Goal: Find specific page/section: Find specific page/section

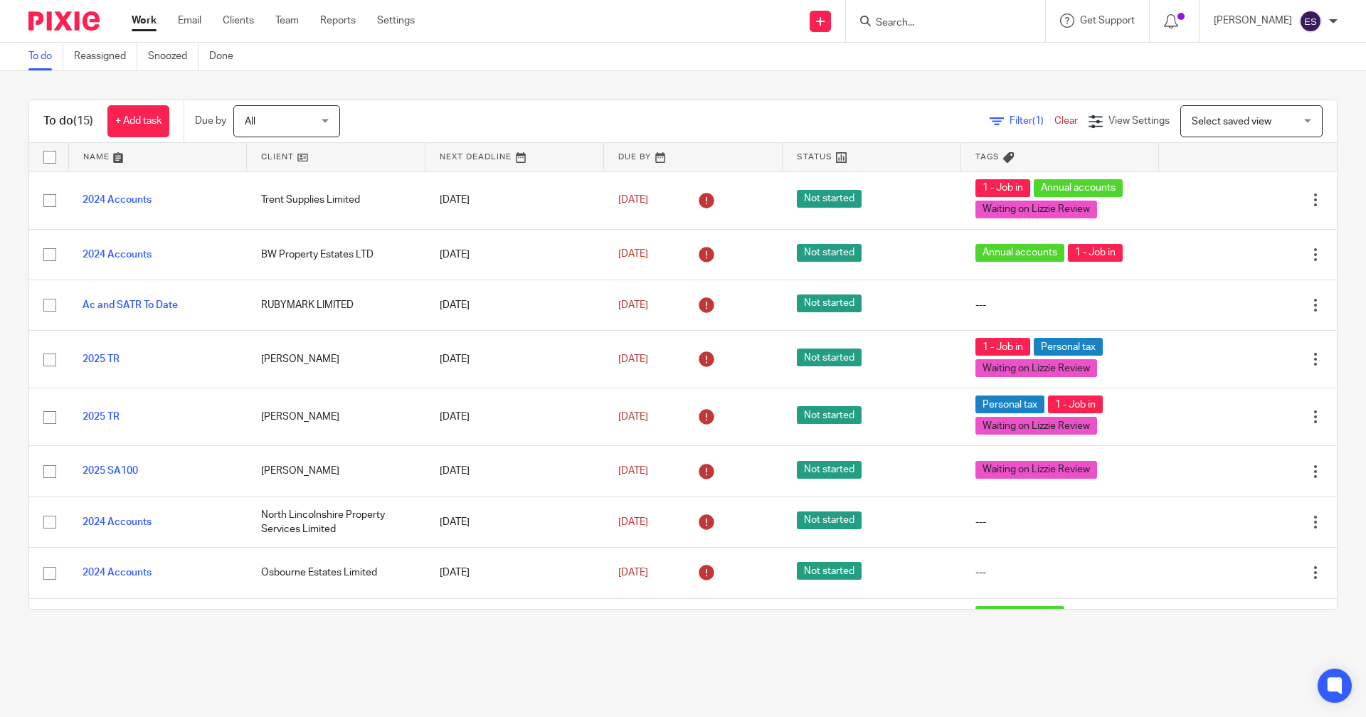
drag, startPoint x: 0, startPoint y: 0, endPoint x: 926, endPoint y: 25, distance: 926.0
click at [926, 25] on input "Search" at bounding box center [938, 23] width 128 height 13
drag, startPoint x: 928, startPoint y: 21, endPoint x: 867, endPoint y: 26, distance: 62.1
click at [867, 26] on div "shelft No results found. Try searching for the name of a client or contact..." at bounding box center [945, 21] width 199 height 42
type input "shelf"
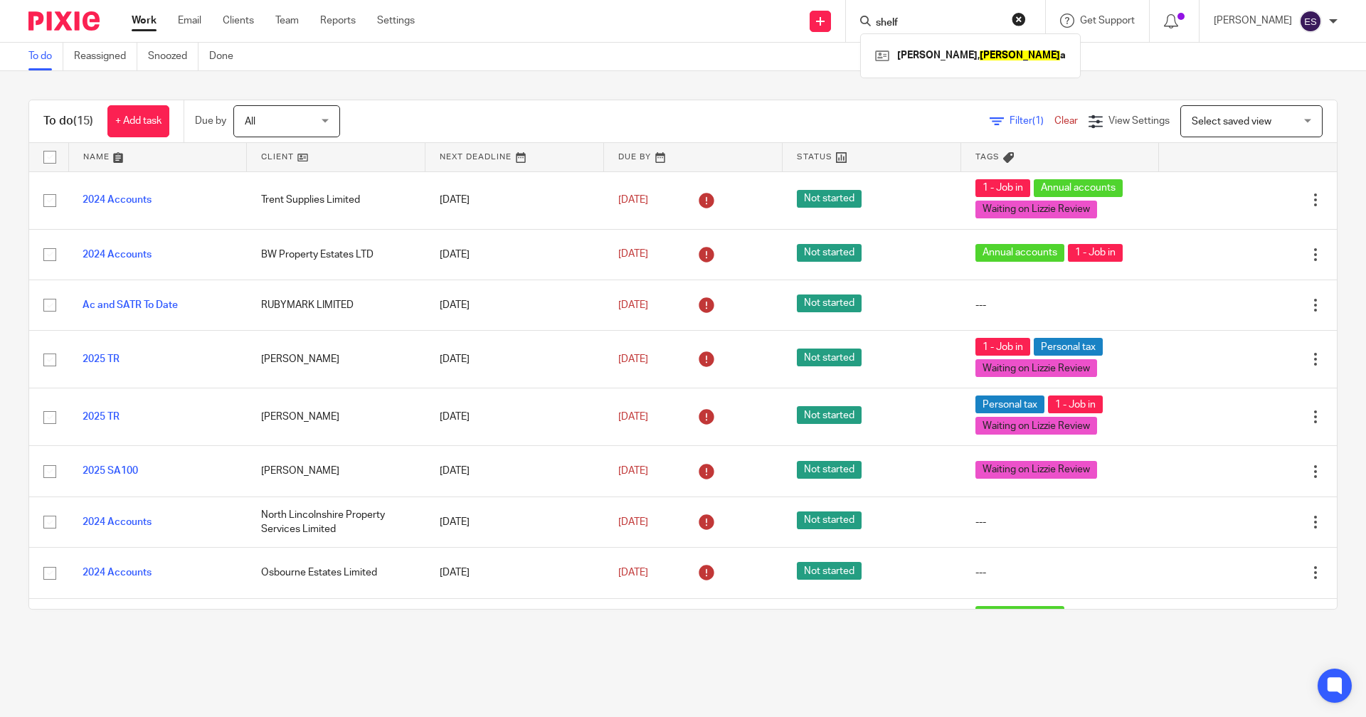
click at [1026, 26] on button "reset" at bounding box center [1019, 19] width 14 height 14
click at [986, 26] on input "Search" at bounding box center [938, 23] width 128 height 13
click at [926, 19] on input "Search" at bounding box center [938, 23] width 128 height 13
click at [937, 20] on input "Search" at bounding box center [938, 23] width 128 height 13
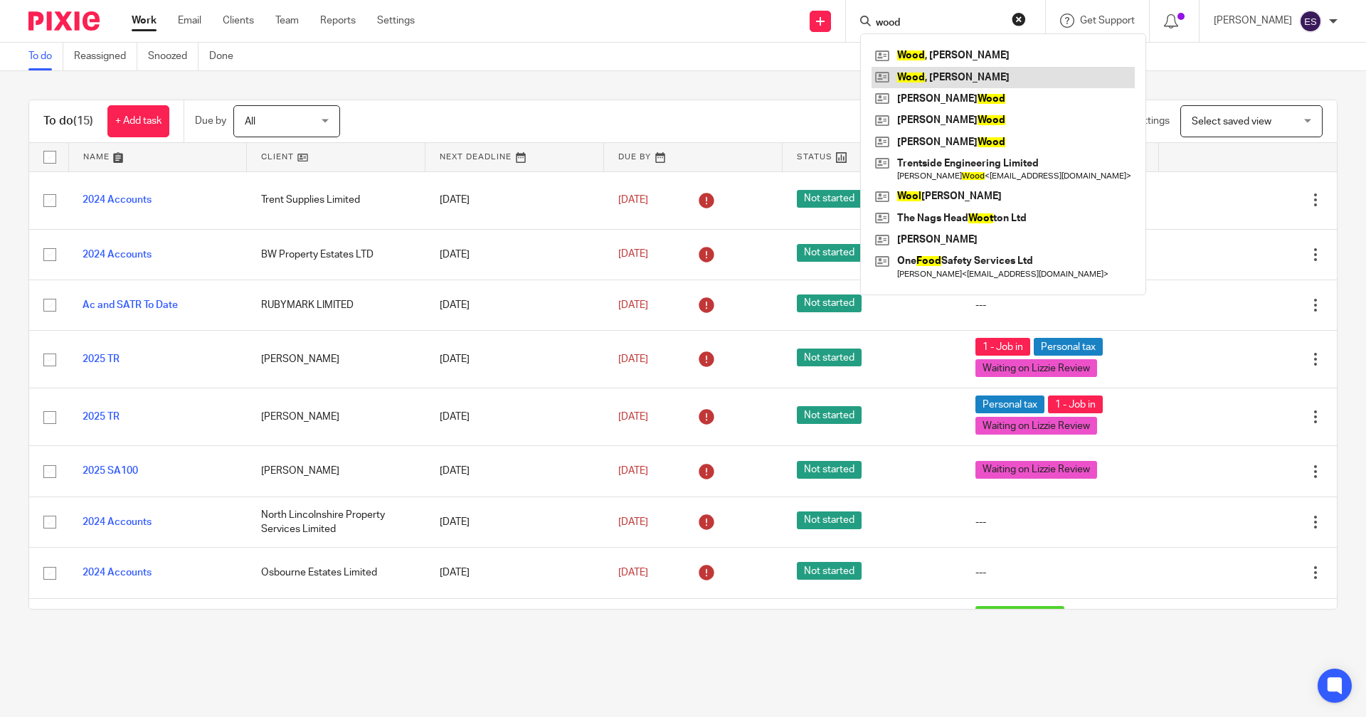
type input "wood"
click at [977, 73] on link at bounding box center [1003, 77] width 263 height 21
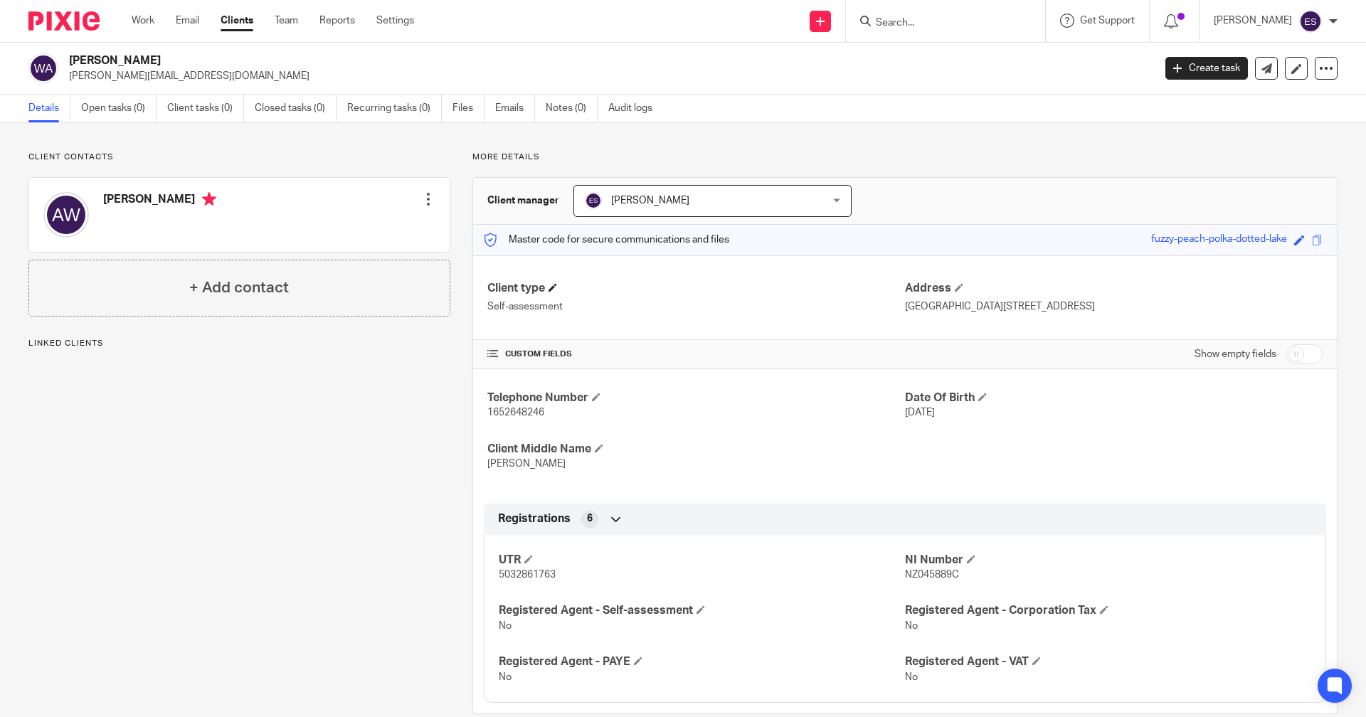
scroll to position [26, 0]
